Goal: Task Accomplishment & Management: Manage account settings

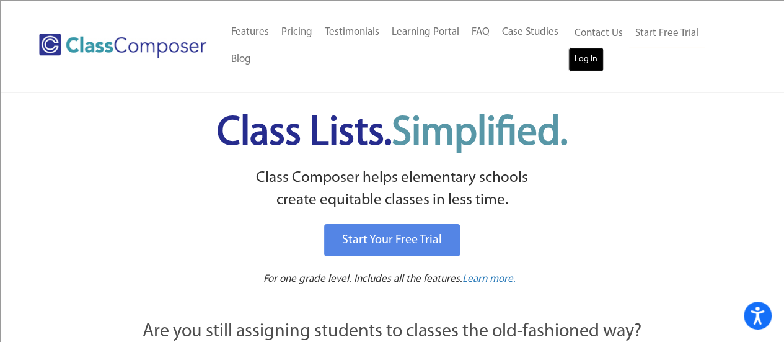
click at [589, 59] on link "Log In" at bounding box center [585, 59] width 35 height 25
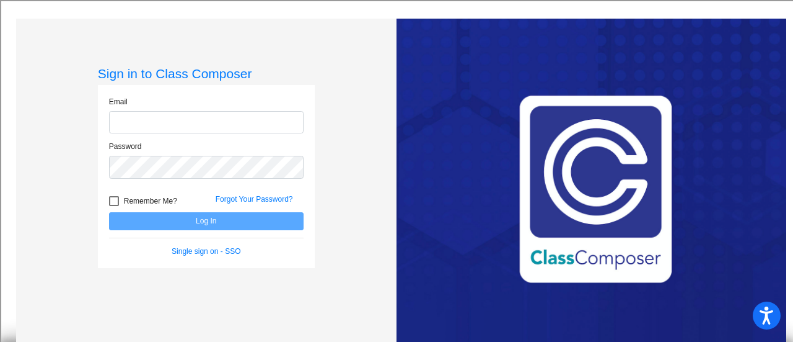
click at [195, 116] on input "email" at bounding box center [206, 122] width 195 height 23
type input "[EMAIL_ADDRESS][DOMAIN_NAME]"
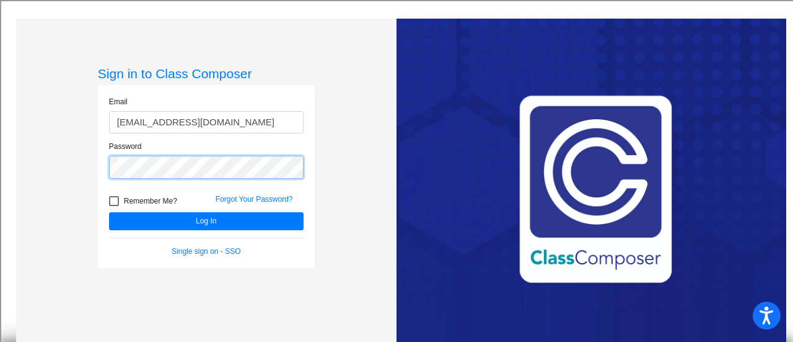
click at [109, 212] on button "Log In" at bounding box center [206, 221] width 195 height 18
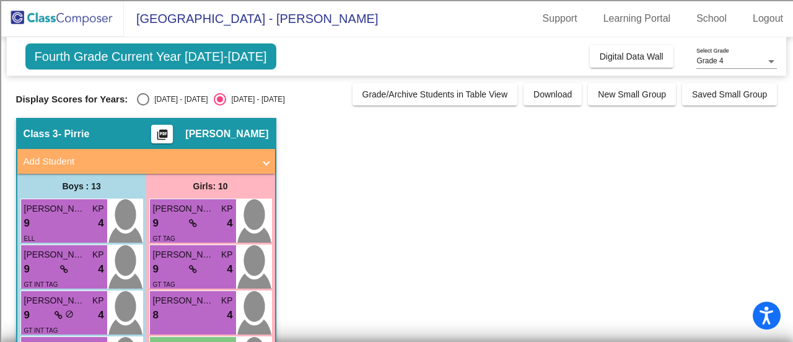
click at [247, 54] on span "Fourth Grade Current Year [DATE]-[DATE]" at bounding box center [150, 56] width 251 height 26
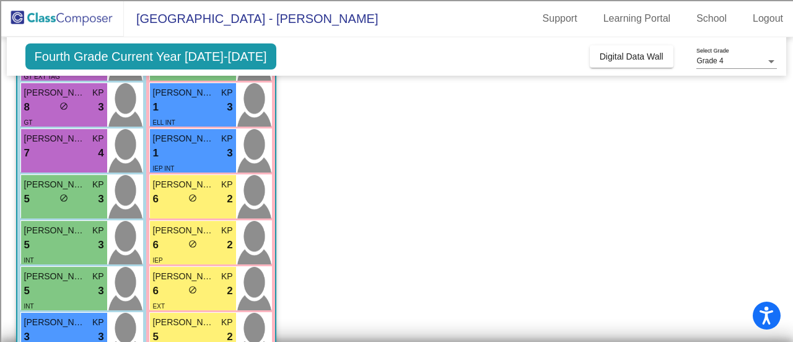
scroll to position [472, 0]
